Goal: Task Accomplishment & Management: Use online tool/utility

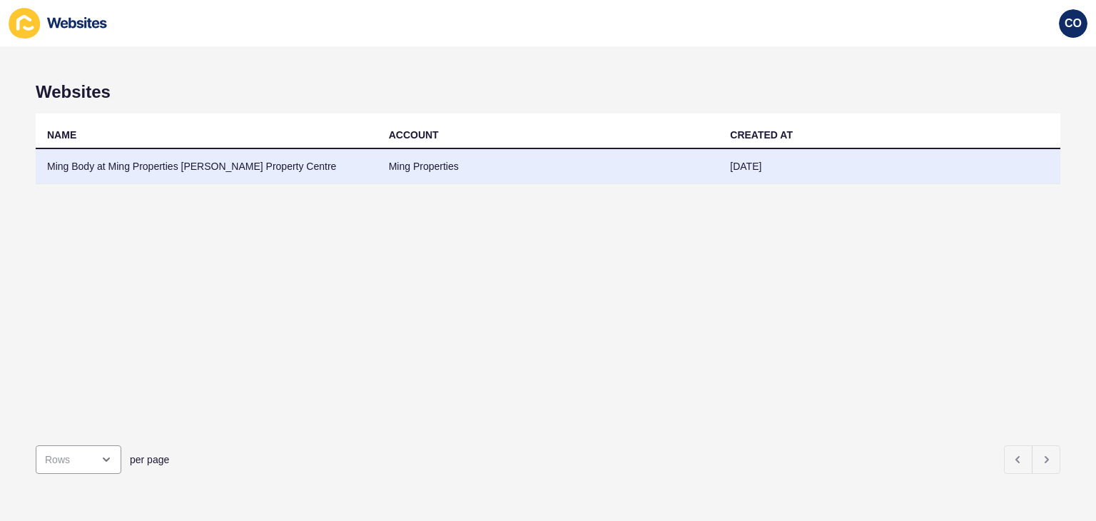
click at [238, 170] on td "Ming Body at Ming Properties [PERSON_NAME] Property Centre" at bounding box center [207, 166] width 342 height 35
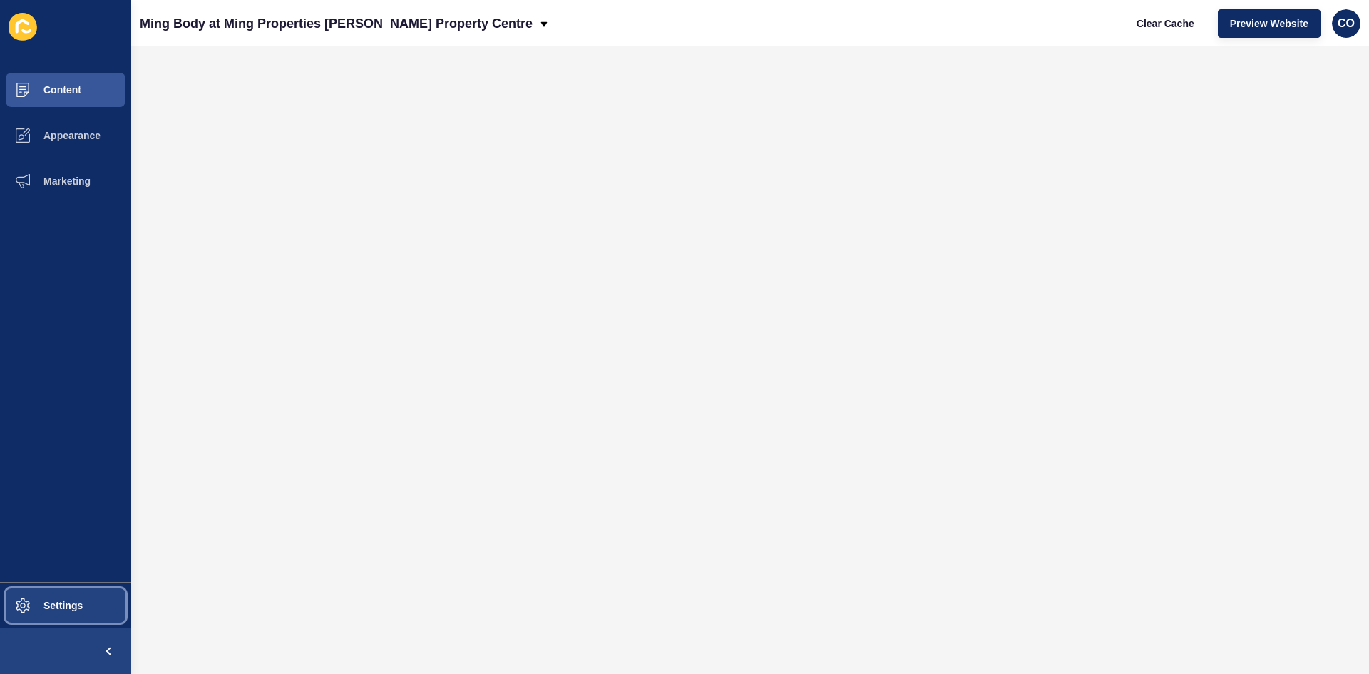
click at [83, 520] on span "Settings" at bounding box center [40, 605] width 85 height 11
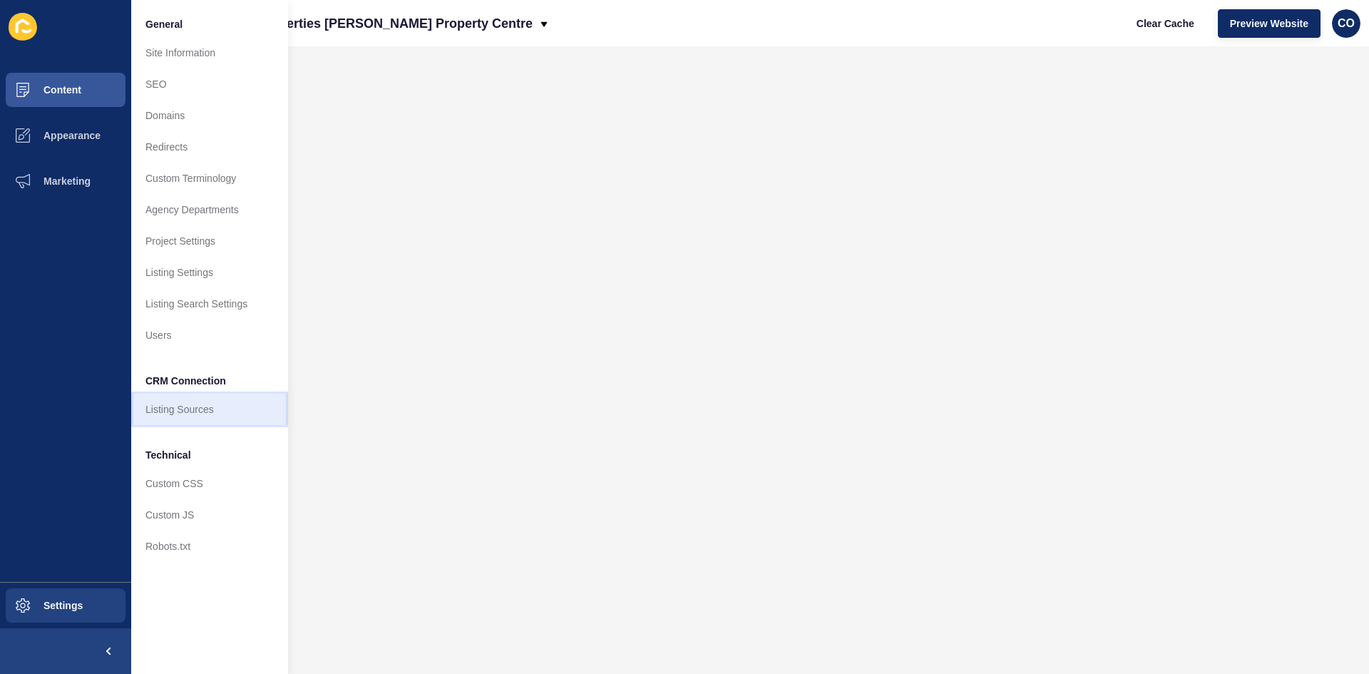
click at [211, 399] on link "Listing Sources" at bounding box center [209, 409] width 157 height 31
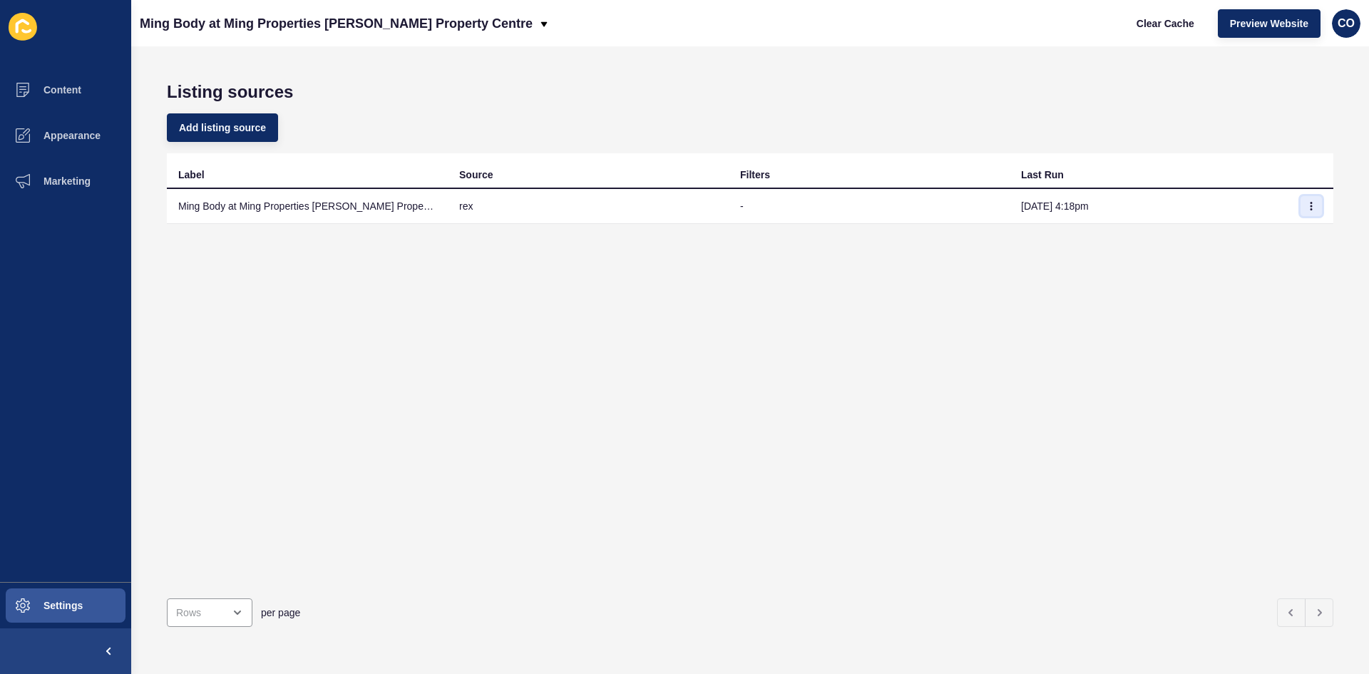
click at [1095, 205] on icon "button" at bounding box center [1311, 206] width 9 height 9
click at [1095, 233] on link "Sync now" at bounding box center [1262, 234] width 100 height 31
drag, startPoint x: 1096, startPoint y: 206, endPoint x: 1008, endPoint y: 207, distance: 88.4
click at [1010, 207] on td "Sep 22, 4:18pm" at bounding box center [1150, 206] width 281 height 35
copy td "Sep 22, 4:18pm"
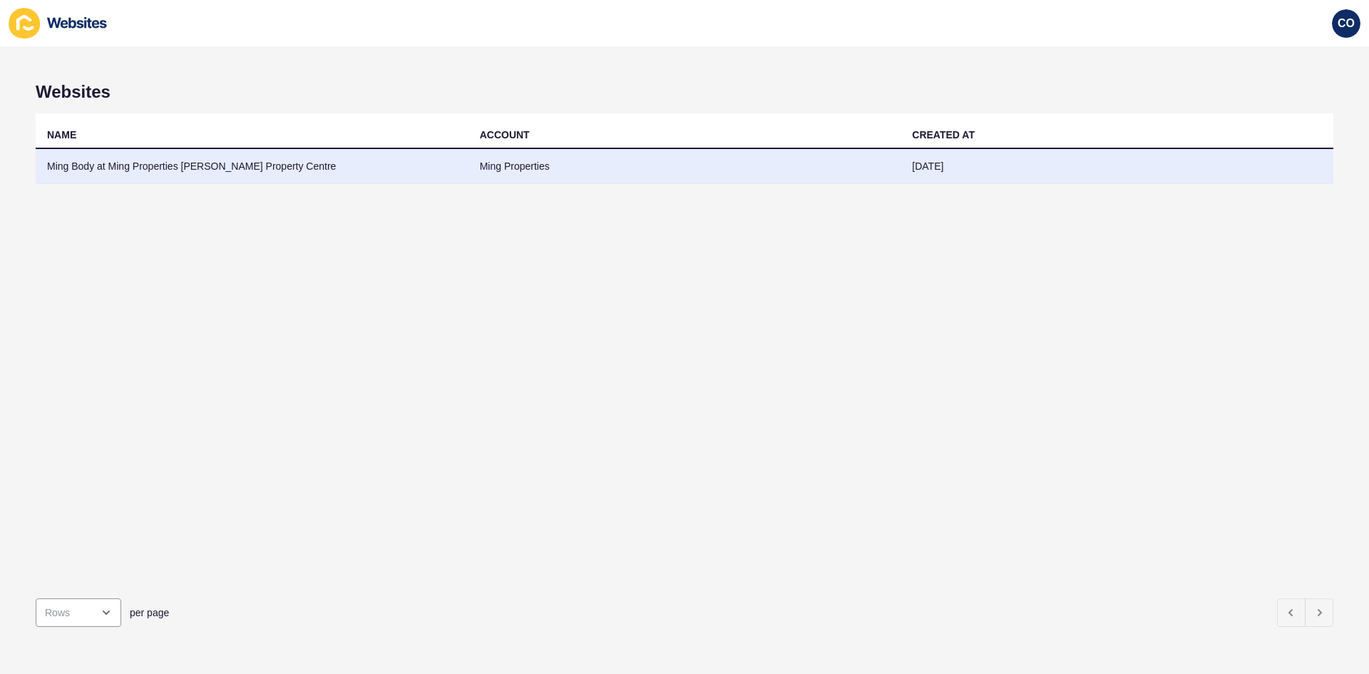
click at [243, 166] on td "Ming Body at Ming Properties [PERSON_NAME] Property Centre" at bounding box center [252, 166] width 433 height 35
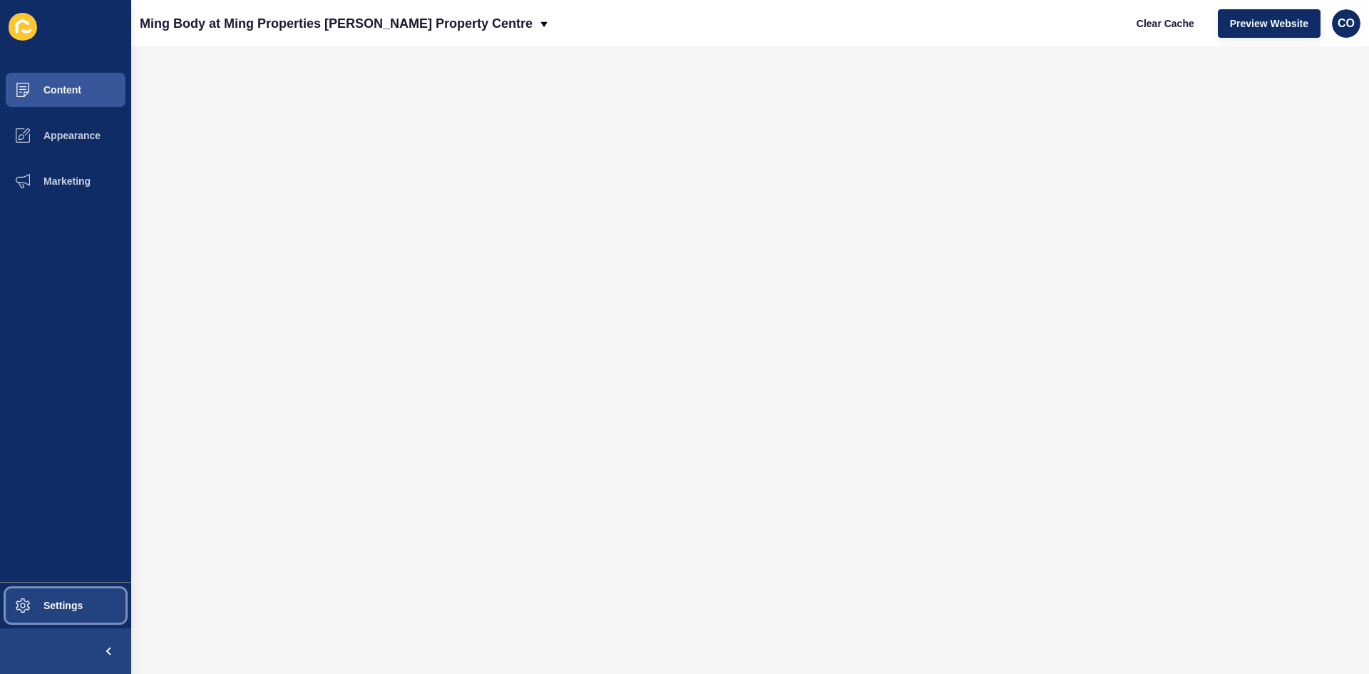
click at [90, 606] on button "Settings" at bounding box center [65, 606] width 131 height 46
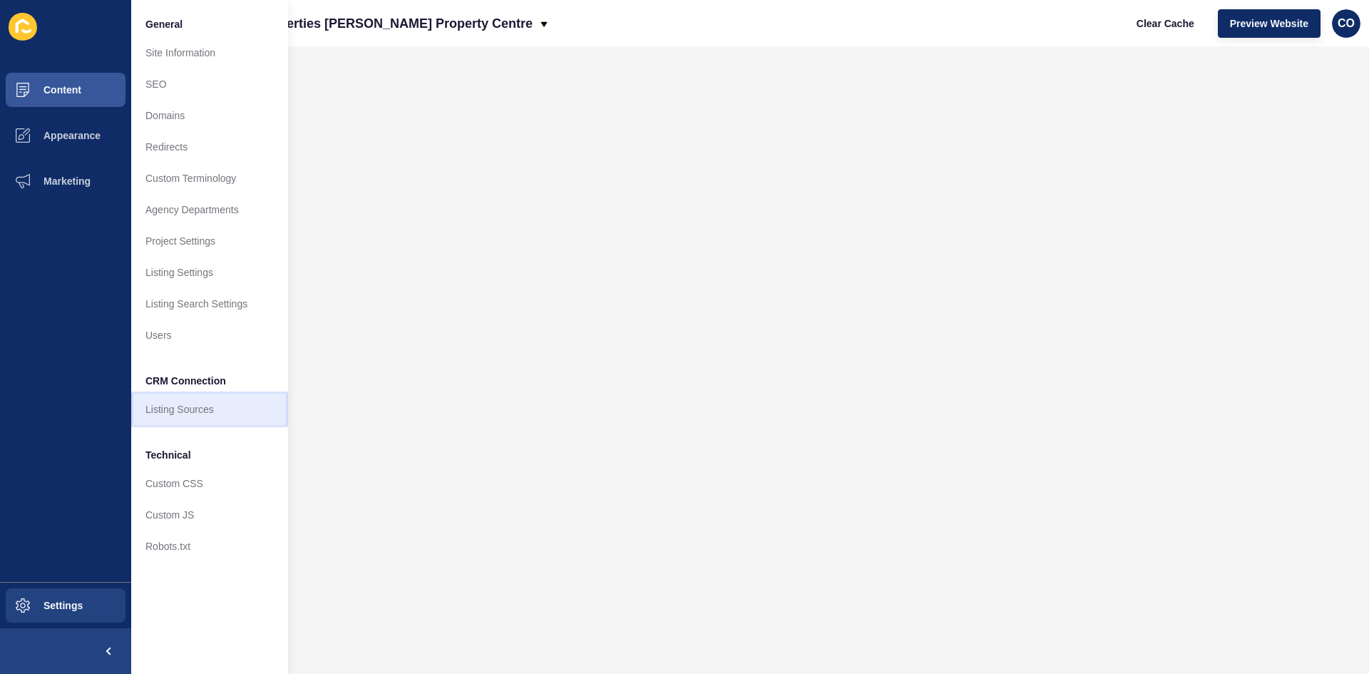
click at [191, 414] on link "Listing Sources" at bounding box center [209, 409] width 157 height 31
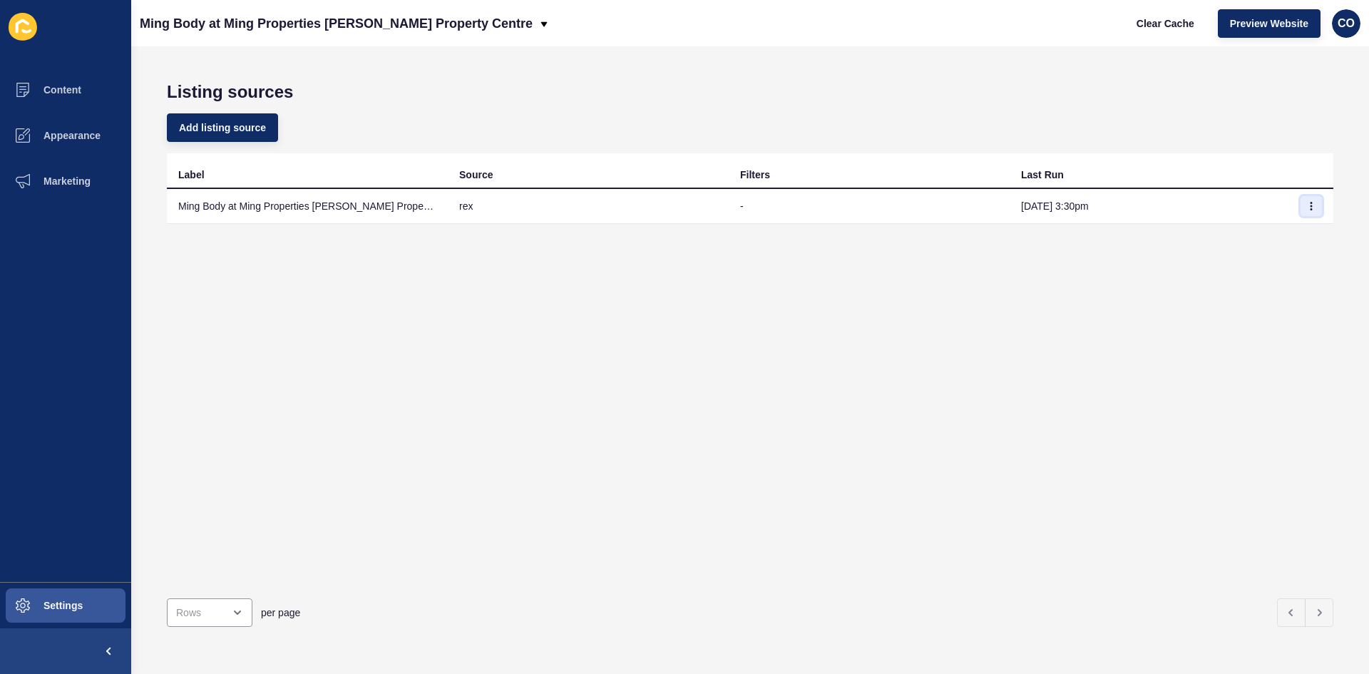
click at [1307, 207] on icon "button" at bounding box center [1311, 206] width 9 height 9
click at [1268, 236] on link "Sync now" at bounding box center [1262, 234] width 100 height 31
